Goal: Information Seeking & Learning: Learn about a topic

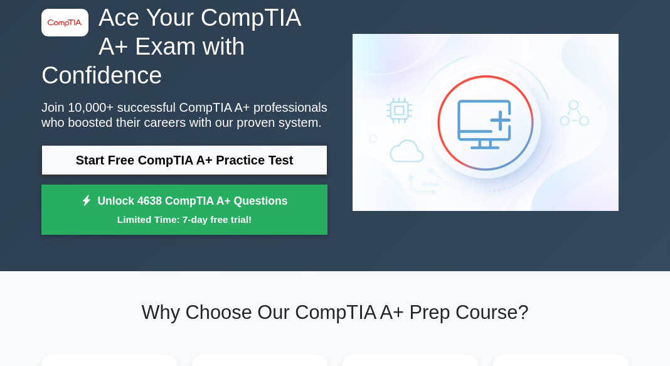
scroll to position [67, 0]
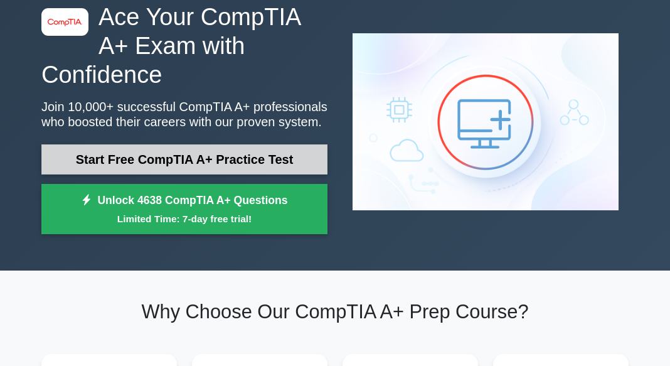
click at [156, 144] on link "Start Free CompTIA A+ Practice Test" at bounding box center [184, 159] width 286 height 30
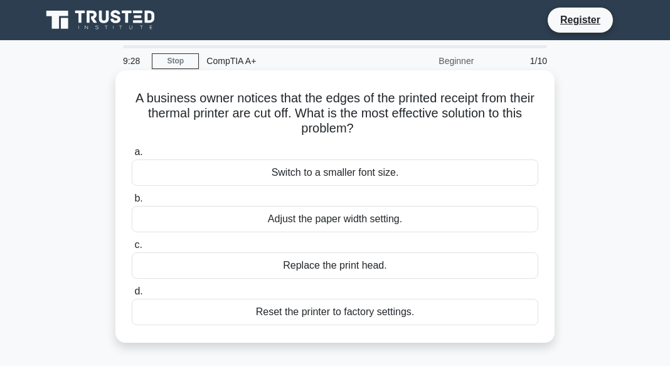
click at [345, 220] on div "Adjust the paper width setting." at bounding box center [335, 219] width 407 height 26
click at [132, 203] on input "b. Adjust the paper width setting." at bounding box center [132, 199] width 0 height 8
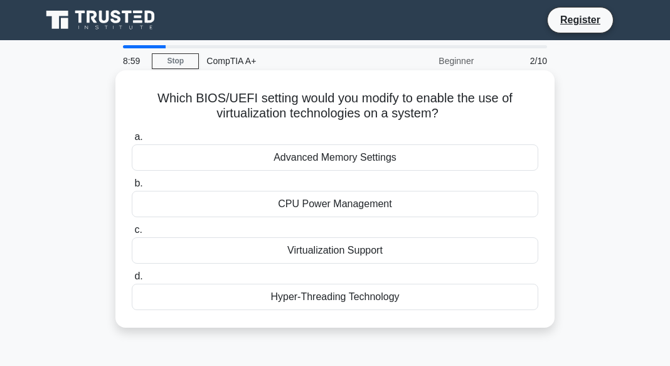
click at [327, 252] on div "Virtualization Support" at bounding box center [335, 250] width 407 height 26
click at [132, 234] on input "c. Virtualization Support" at bounding box center [132, 230] width 0 height 8
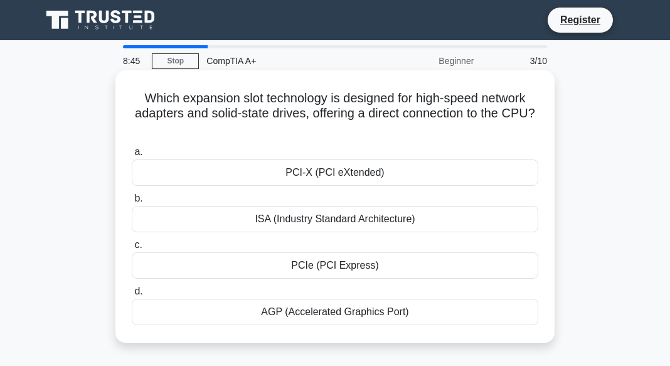
click at [318, 316] on div "AGP (Accelerated Graphics Port)" at bounding box center [335, 312] width 407 height 26
click at [132, 296] on input "d. AGP (Accelerated Graphics Port)" at bounding box center [132, 291] width 0 height 8
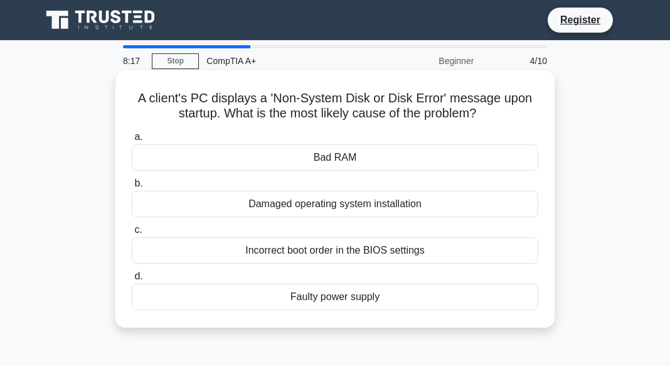
click at [312, 152] on div "Bad RAM" at bounding box center [335, 157] width 407 height 26
click at [132, 141] on input "a. Bad RAM" at bounding box center [132, 137] width 0 height 8
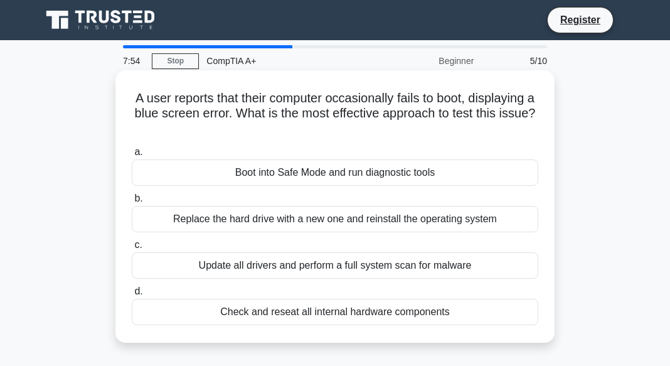
click at [298, 270] on div "Update all drivers and perform a full system scan for malware" at bounding box center [335, 265] width 407 height 26
click at [132, 249] on input "c. Update all drivers and perform a full system scan for malware" at bounding box center [132, 245] width 0 height 8
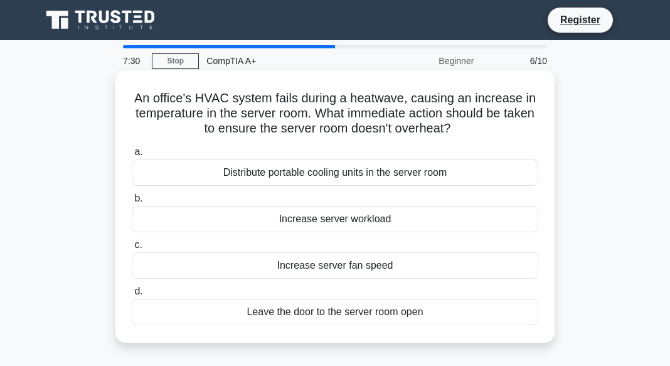
click at [311, 267] on div "Increase server fan speed" at bounding box center [335, 265] width 407 height 26
click at [132, 249] on input "c. Increase server fan speed" at bounding box center [132, 245] width 0 height 8
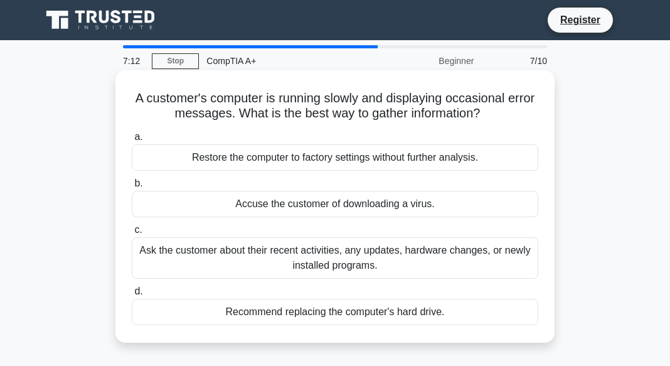
click at [304, 268] on div "Ask the customer about their recent activities, any updates, hardware changes, …" at bounding box center [335, 257] width 407 height 41
click at [132, 234] on input "c. Ask the customer about their recent activities, any updates, hardware change…" at bounding box center [132, 230] width 0 height 8
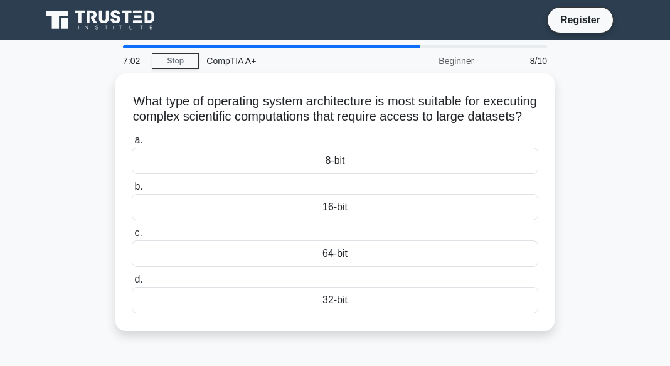
click at [304, 267] on div "64-bit" at bounding box center [335, 253] width 407 height 26
click at [132, 237] on input "c. 64-bit" at bounding box center [132, 233] width 0 height 8
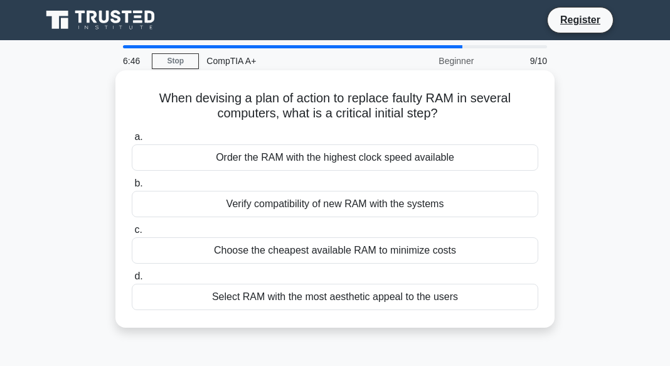
click at [292, 204] on div "Verify compatibility of new RAM with the systems" at bounding box center [335, 204] width 407 height 26
click at [132, 188] on input "b. Verify compatibility of new RAM with the systems" at bounding box center [132, 183] width 0 height 8
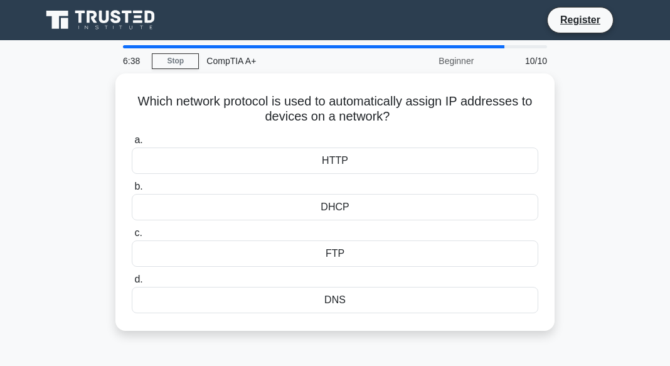
click at [292, 204] on div "DHCP" at bounding box center [335, 207] width 407 height 26
click at [132, 191] on input "b. DHCP" at bounding box center [132, 187] width 0 height 8
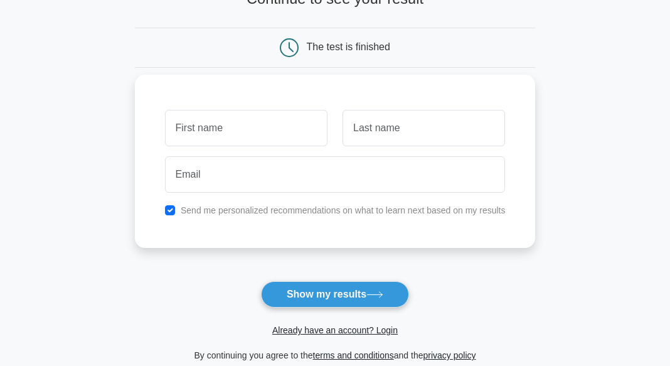
scroll to position [93, 0]
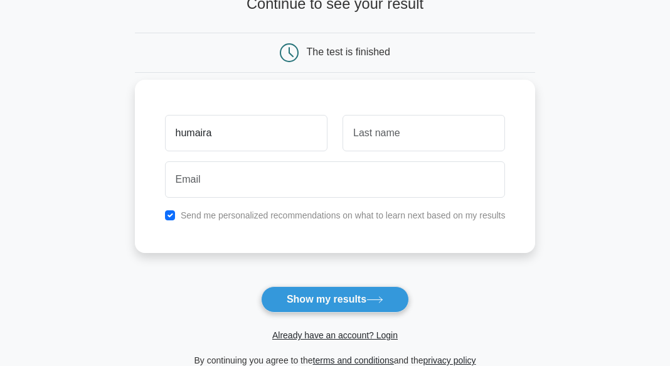
type input "humaira"
type input "imran"
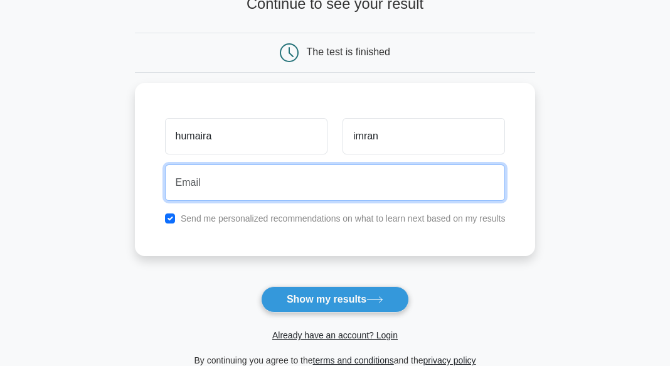
type input "[EMAIL_ADDRESS][DOMAIN_NAME]"
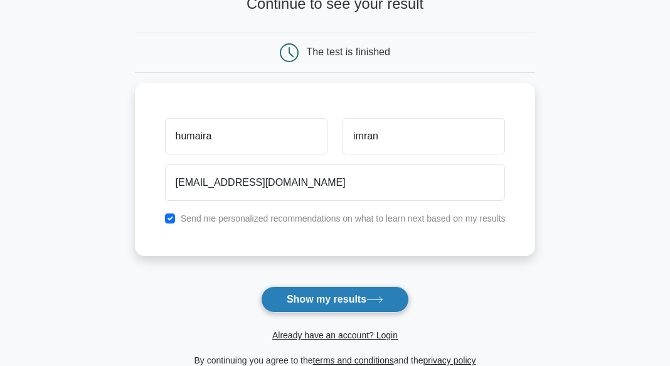
click at [304, 302] on button "Show my results" at bounding box center [335, 299] width 148 height 26
